Goal: Transaction & Acquisition: Purchase product/service

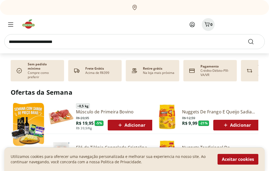
scroll to position [187, 0]
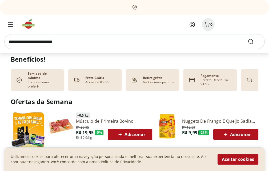
click at [19, 121] on img at bounding box center [29, 134] width 36 height 47
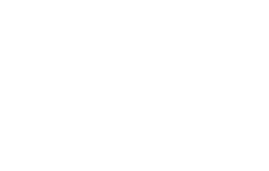
select select "**********"
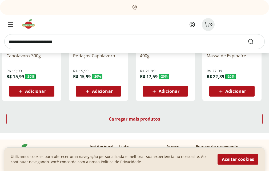
scroll to position [374, 0]
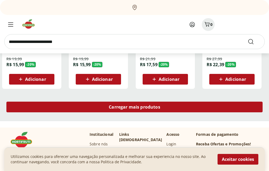
click at [197, 110] on div "Carregar mais produtos" at bounding box center [134, 107] width 257 height 11
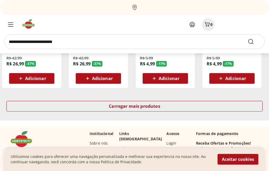
scroll to position [748, 0]
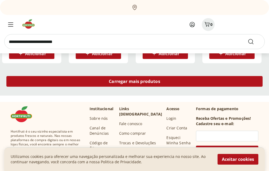
click at [188, 83] on div "Carregar mais produtos" at bounding box center [134, 81] width 257 height 11
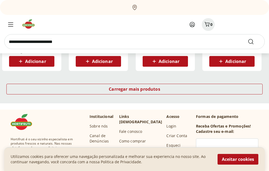
scroll to position [1095, 0]
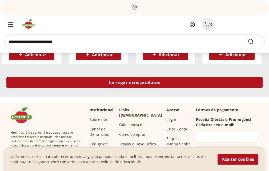
click at [179, 84] on div "Carregar mais produtos" at bounding box center [134, 82] width 257 height 11
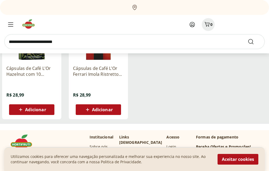
scroll to position [1282, 0]
